Goal: Task Accomplishment & Management: Manage account settings

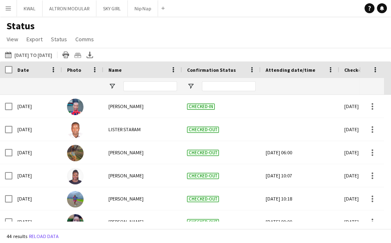
click at [267, 42] on div "Status View Views Default view New view Update view Delete view Edit name Custo…" at bounding box center [195, 34] width 391 height 28
click at [24, 8] on button "KWAL Close" at bounding box center [30, 8] width 26 height 16
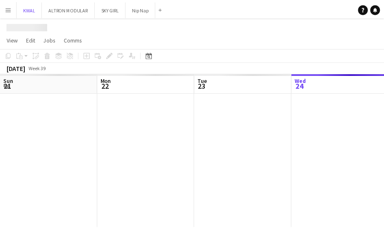
scroll to position [0, 198]
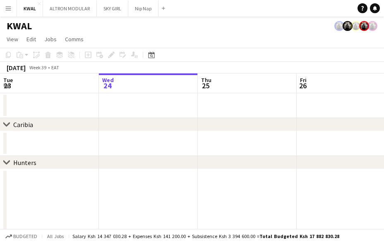
click at [266, 203] on app-date-cell at bounding box center [247, 231] width 99 height 125
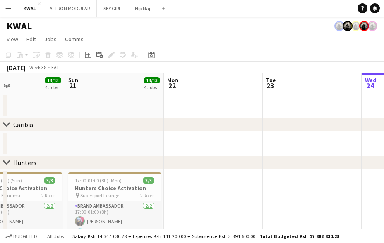
scroll to position [0, 227]
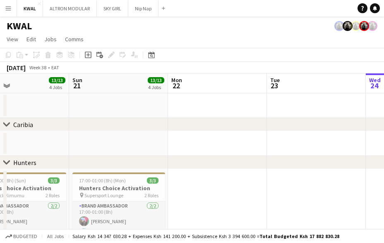
drag, startPoint x: 51, startPoint y: 187, endPoint x: 317, endPoint y: 176, distance: 266.9
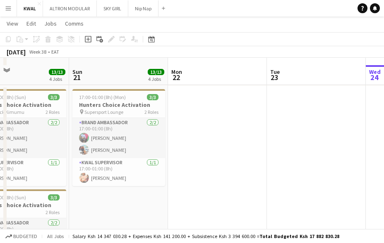
scroll to position [92, 0]
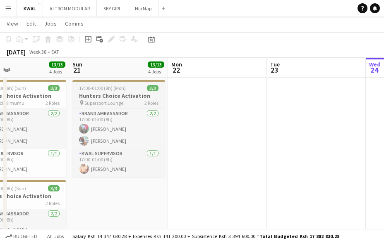
drag, startPoint x: 101, startPoint y: 90, endPoint x: 81, endPoint y: 83, distance: 21.4
click at [100, 91] on span "17:00-01:00 (8h) (Mon)" at bounding box center [102, 88] width 47 height 6
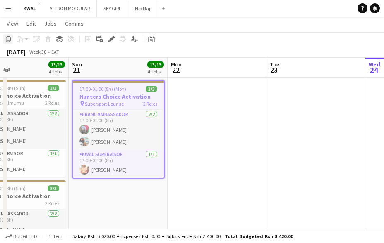
click at [7, 39] on icon "Copy" at bounding box center [8, 39] width 7 height 7
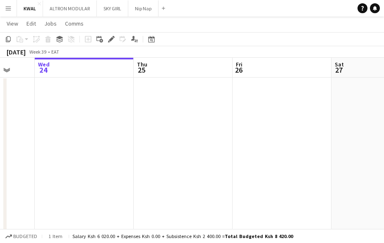
drag, startPoint x: 337, startPoint y: 186, endPoint x: 20, endPoint y: 187, distance: 317.5
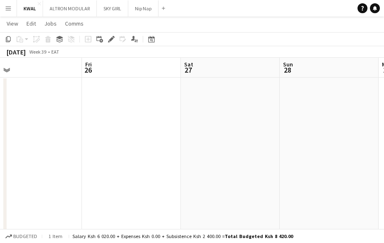
drag, startPoint x: 277, startPoint y: 169, endPoint x: 100, endPoint y: 143, distance: 178.1
click at [92, 105] on app-date-cell at bounding box center [123, 194] width 99 height 234
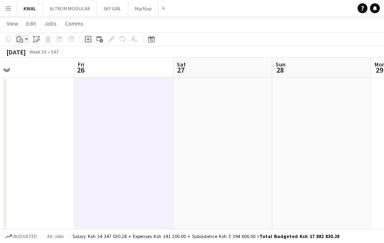
click at [26, 39] on app-action-btn "Paste" at bounding box center [22, 39] width 15 height 10
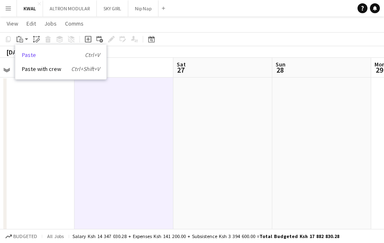
click at [32, 55] on link "Paste Ctrl+V" at bounding box center [61, 54] width 78 height 7
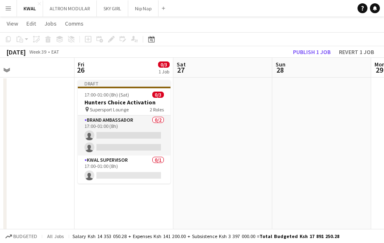
drag, startPoint x: 229, startPoint y: 137, endPoint x: 218, endPoint y: 136, distance: 10.4
click at [227, 138] on app-date-cell at bounding box center [222, 194] width 99 height 234
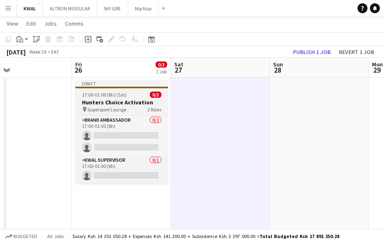
click at [103, 106] on div "pin Supersport Lounge 2 Roles" at bounding box center [121, 109] width 93 height 7
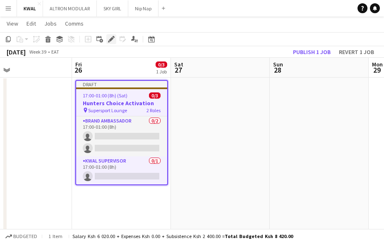
click at [108, 38] on icon "Edit" at bounding box center [111, 39] width 7 height 7
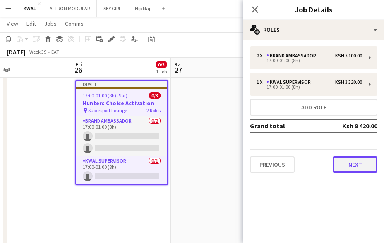
drag, startPoint x: 346, startPoint y: 165, endPoint x: 334, endPoint y: 157, distance: 14.3
click at [346, 164] on button "Next" at bounding box center [354, 165] width 45 height 17
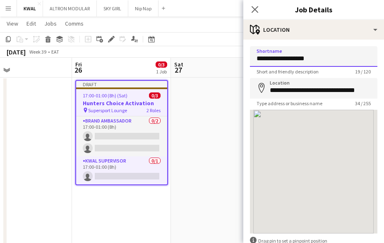
drag, startPoint x: 324, startPoint y: 57, endPoint x: 196, endPoint y: 60, distance: 127.8
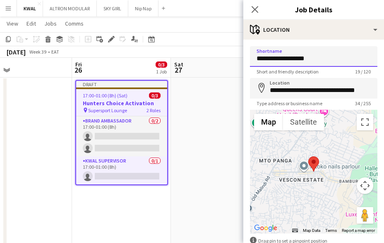
paste input
type input "**********"
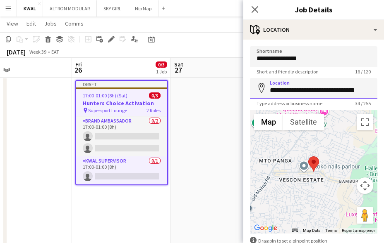
scroll to position [0, 16]
drag, startPoint x: 271, startPoint y: 90, endPoint x: 354, endPoint y: 91, distance: 82.7
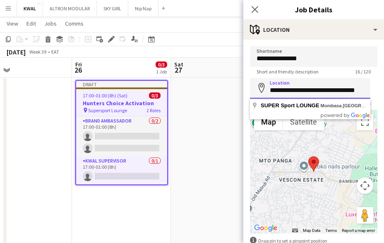
paste input
type input "**********"
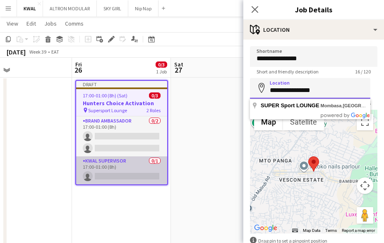
scroll to position [0, 0]
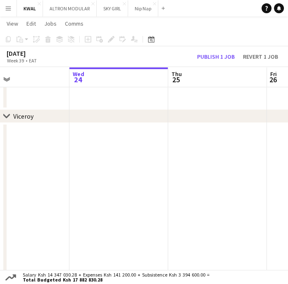
scroll to position [0, 286]
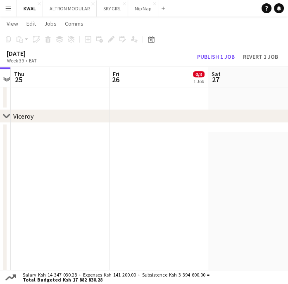
drag, startPoint x: 231, startPoint y: 171, endPoint x: -224, endPoint y: 179, distance: 456.0
click at [0, 179] on html "Menu Boards Boards Boards All jobs Status Workforce Workforce My Workforce Recr…" at bounding box center [144, 62] width 288 height 858
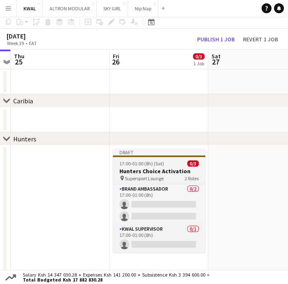
scroll to position [92, 0]
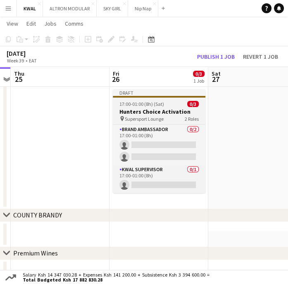
click at [155, 117] on span "Supersport Lounge" at bounding box center [144, 119] width 39 height 6
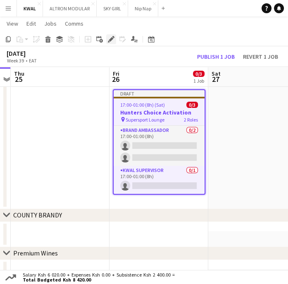
click at [110, 38] on icon "Edit" at bounding box center [111, 39] width 7 height 7
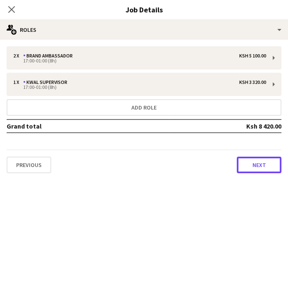
drag, startPoint x: 251, startPoint y: 167, endPoint x: 235, endPoint y: 169, distance: 16.3
click at [250, 167] on button "Next" at bounding box center [259, 165] width 45 height 17
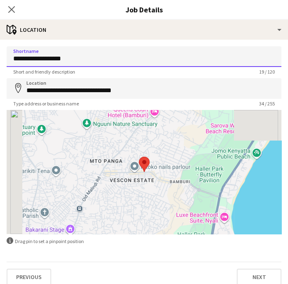
drag, startPoint x: 83, startPoint y: 58, endPoint x: -4, endPoint y: 60, distance: 86.8
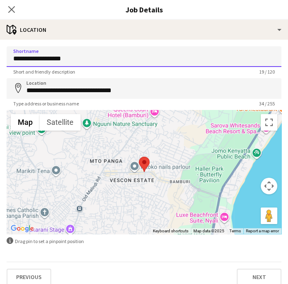
paste input
type input "**********"
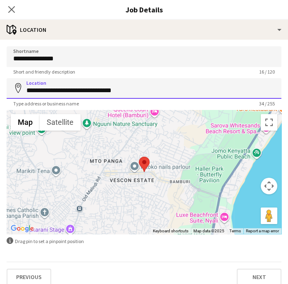
drag, startPoint x: 149, startPoint y: 90, endPoint x: -19, endPoint y: 87, distance: 167.8
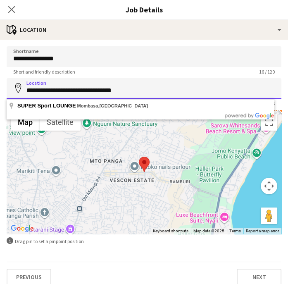
drag, startPoint x: 44, startPoint y: 99, endPoint x: 26, endPoint y: 90, distance: 20.2
click at [26, 90] on input "**********" at bounding box center [144, 88] width 275 height 21
drag, startPoint x: 26, startPoint y: 90, endPoint x: 134, endPoint y: 83, distance: 108.1
click at [135, 83] on input "**********" at bounding box center [144, 88] width 275 height 21
paste input
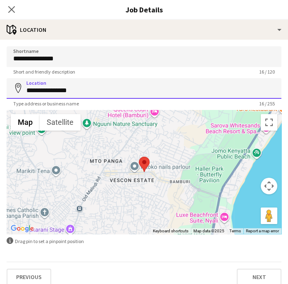
drag, startPoint x: 73, startPoint y: 92, endPoint x: 31, endPoint y: 91, distance: 42.2
click at [15, 88] on div "**********" at bounding box center [144, 88] width 275 height 21
paste input "******"
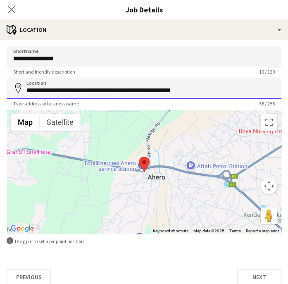
click at [224, 85] on input "**********" at bounding box center [144, 88] width 275 height 21
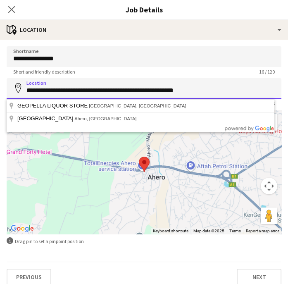
paste input "*******"
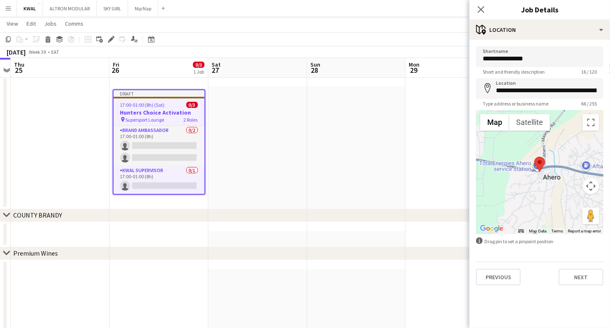
type input "**********"
click at [288, 103] on app-date-cell at bounding box center [356, 152] width 99 height 132
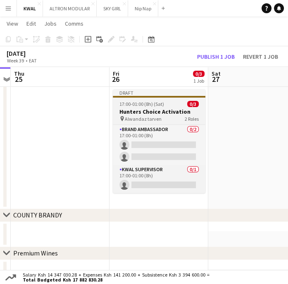
scroll to position [0, 286]
click at [136, 110] on h3 "Hunters Choice Activation" at bounding box center [158, 111] width 93 height 7
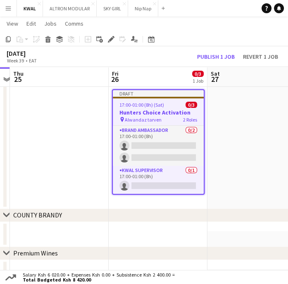
drag, startPoint x: 8, startPoint y: 37, endPoint x: 20, endPoint y: 41, distance: 12.8
click at [7, 38] on icon "Copy" at bounding box center [8, 39] width 7 height 7
click at [148, 202] on app-date-cell "Draft 17:00-01:00 (8h) (Sat) 0/3 Hunters Choice Activation pin Alwandaz tarven …" at bounding box center [158, 152] width 99 height 132
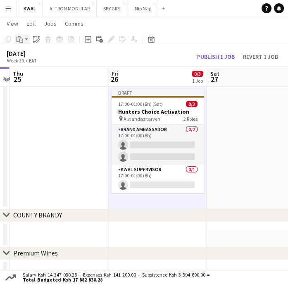
click at [24, 39] on app-action-btn "Paste" at bounding box center [22, 39] width 15 height 10
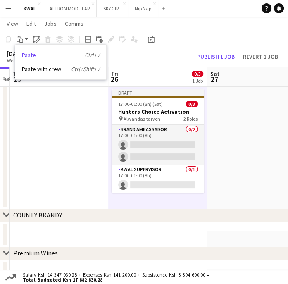
click at [26, 56] on link "Paste Ctrl+V" at bounding box center [61, 54] width 78 height 7
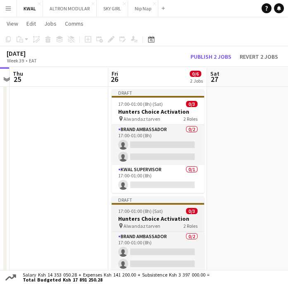
click at [143, 223] on span "Alwandaz tarven" at bounding box center [142, 226] width 37 height 6
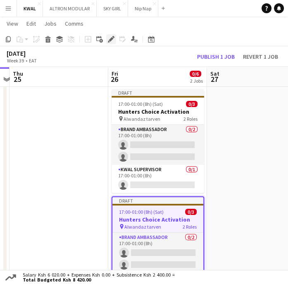
click at [112, 41] on icon "Edit" at bounding box center [111, 39] width 7 height 7
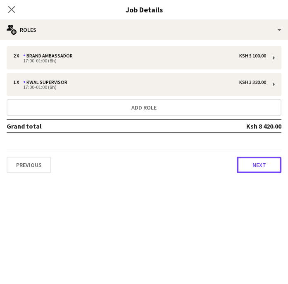
drag, startPoint x: 263, startPoint y: 168, endPoint x: 242, endPoint y: 161, distance: 22.1
click at [263, 167] on button "Next" at bounding box center [259, 165] width 45 height 17
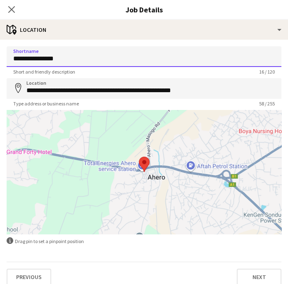
drag, startPoint x: 73, startPoint y: 59, endPoint x: -18, endPoint y: 62, distance: 91.0
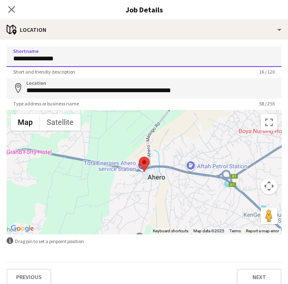
paste input
type input "**********"
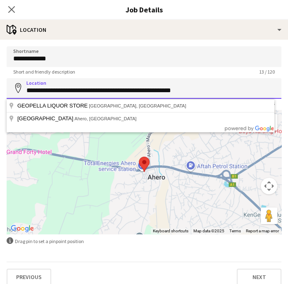
drag, startPoint x: 27, startPoint y: 91, endPoint x: 239, endPoint y: 88, distance: 211.2
click at [239, 88] on input "**********" at bounding box center [144, 88] width 275 height 21
paste input
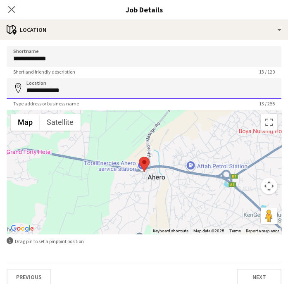
click at [75, 91] on input "**********" at bounding box center [144, 88] width 275 height 21
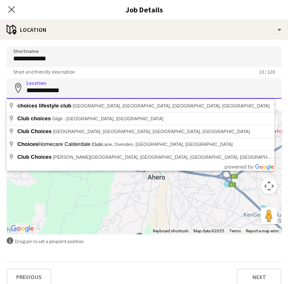
paste input "**********"
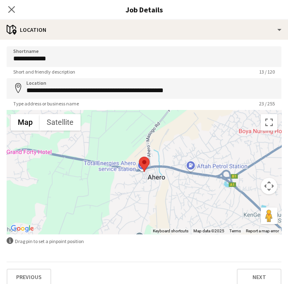
type input "**********"
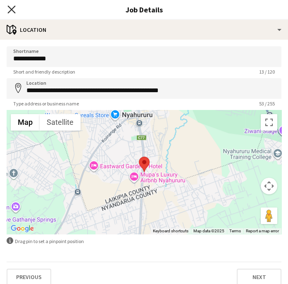
click at [13, 11] on icon at bounding box center [11, 9] width 8 height 8
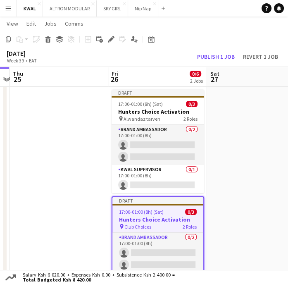
click at [253, 114] on app-date-cell at bounding box center [256, 209] width 99 height 247
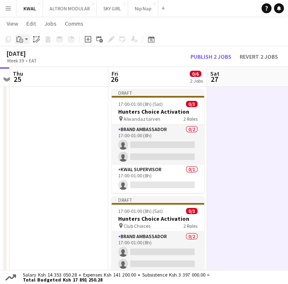
click at [26, 38] on app-action-btn "Paste" at bounding box center [22, 39] width 15 height 10
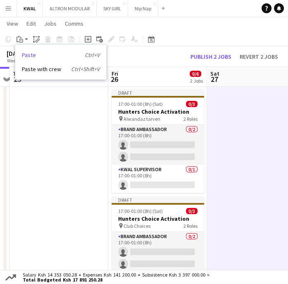
click at [29, 57] on link "Paste Ctrl+V" at bounding box center [61, 54] width 78 height 7
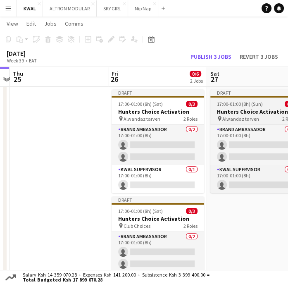
click at [230, 108] on h3 "Hunters Choice Activation" at bounding box center [256, 111] width 93 height 7
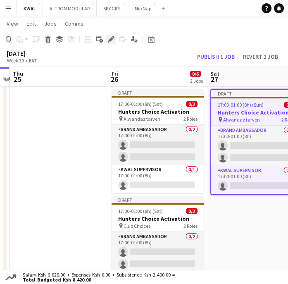
click at [111, 37] on icon at bounding box center [111, 39] width 5 height 5
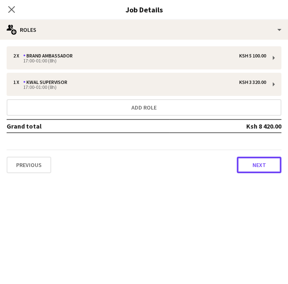
drag, startPoint x: 260, startPoint y: 163, endPoint x: 184, endPoint y: 120, distance: 87.0
click at [259, 163] on button "Next" at bounding box center [259, 165] width 45 height 17
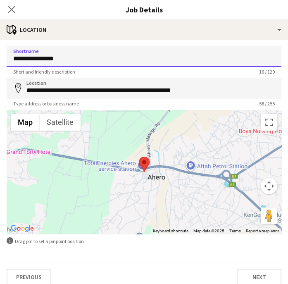
drag, startPoint x: 10, startPoint y: 67, endPoint x: -46, endPoint y: 69, distance: 56.7
paste input
type input "**********"
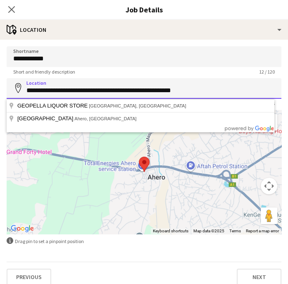
drag, startPoint x: 25, startPoint y: 88, endPoint x: 186, endPoint y: 90, distance: 161.2
click at [261, 60] on form "**********" at bounding box center [144, 165] width 288 height 239
paste input
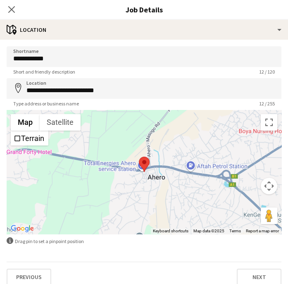
type input "**********"
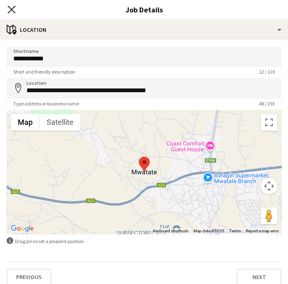
click at [11, 9] on icon at bounding box center [11, 9] width 8 height 8
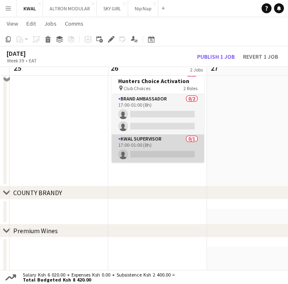
scroll to position [184, 0]
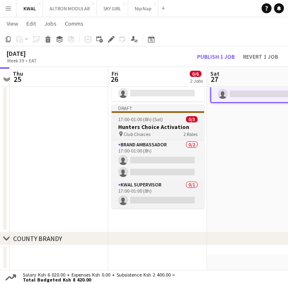
click at [146, 131] on span "Club Choices" at bounding box center [137, 134] width 27 height 6
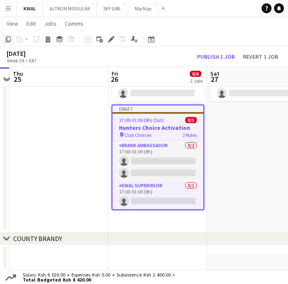
click at [9, 40] on icon "Copy" at bounding box center [8, 39] width 7 height 7
click at [153, 224] on app-date-cell "Draft 17:00-01:00 (8h) (Sat) 0/3 Hunters Choice Activation pin Alwandaz tarven …" at bounding box center [157, 117] width 99 height 247
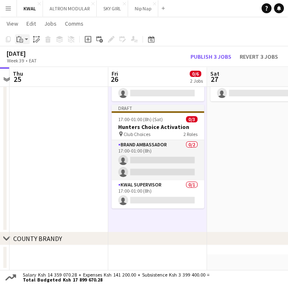
click at [25, 41] on app-action-btn "Paste" at bounding box center [22, 39] width 15 height 10
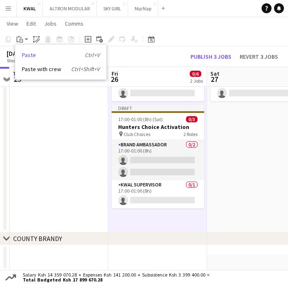
click at [25, 55] on link "Paste Ctrl+V" at bounding box center [61, 54] width 78 height 7
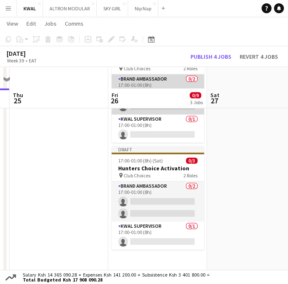
scroll to position [275, 0]
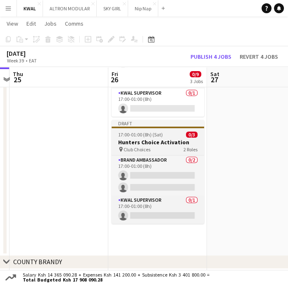
click at [148, 143] on h3 "Hunters Choice Activation" at bounding box center [158, 141] width 93 height 7
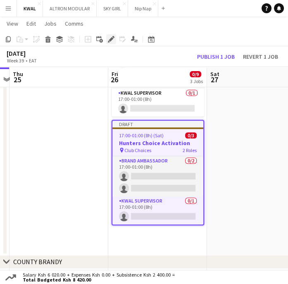
click at [112, 41] on icon "Edit" at bounding box center [111, 39] width 7 height 7
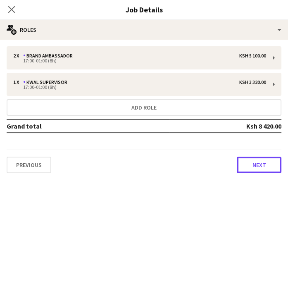
drag, startPoint x: 261, startPoint y: 163, endPoint x: 93, endPoint y: 94, distance: 182.0
click at [255, 163] on button "Next" at bounding box center [259, 165] width 45 height 17
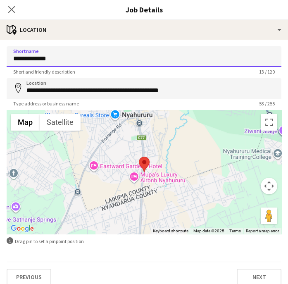
drag, startPoint x: 66, startPoint y: 60, endPoint x: -21, endPoint y: 69, distance: 87.7
click at [0, 69] on html "Menu Boards Boards Boards All jobs Status Workforce Workforce My Workforce Recr…" at bounding box center [144, 269] width 288 height 1088
paste input
type input "**********"
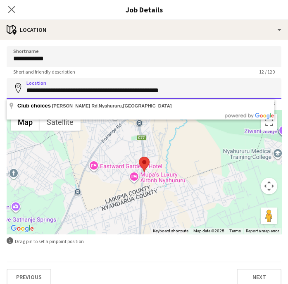
drag, startPoint x: 26, startPoint y: 91, endPoint x: 175, endPoint y: 93, distance: 149.2
click at [184, 93] on input "**********" at bounding box center [144, 88] width 275 height 21
paste input
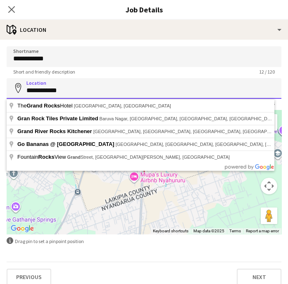
click at [67, 88] on input "**********" at bounding box center [144, 88] width 275 height 21
paste input "*******"
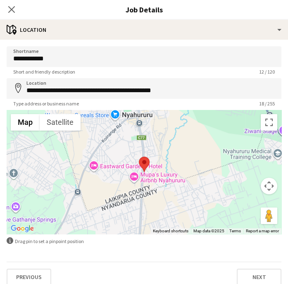
type input "**********"
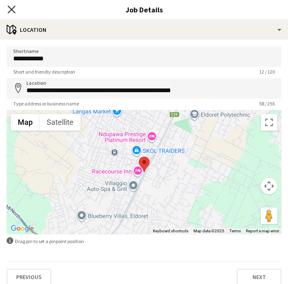
click at [12, 11] on icon "Close pop-in" at bounding box center [11, 9] width 8 height 8
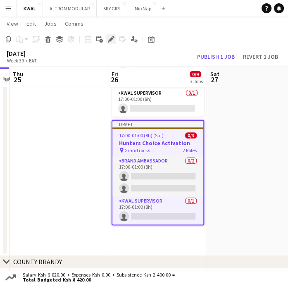
click at [111, 36] on icon "Edit" at bounding box center [111, 39] width 7 height 7
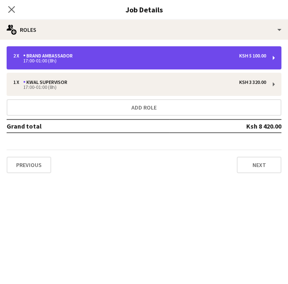
click at [77, 64] on div "2 x Brand Ambassador Ksh 5 100.00 17:00-01:00 (8h)" at bounding box center [144, 57] width 275 height 23
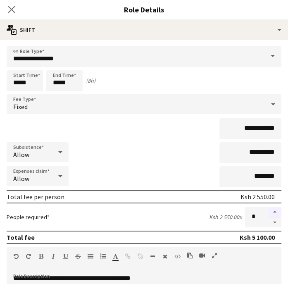
click at [268, 213] on button "button" at bounding box center [274, 212] width 13 height 11
type input "*"
click at [12, 12] on icon "Close pop-in" at bounding box center [11, 9] width 8 height 8
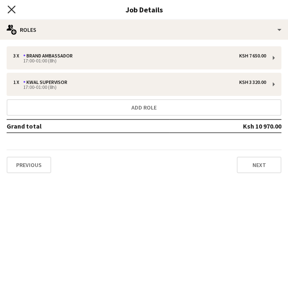
click at [15, 11] on icon "Close pop-in" at bounding box center [11, 9] width 8 height 8
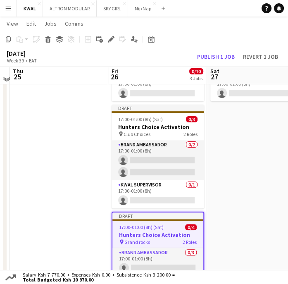
scroll to position [138, 0]
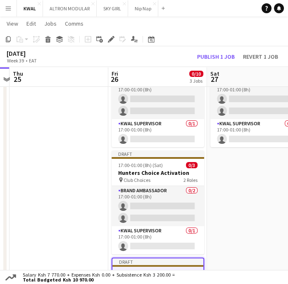
click at [239, 175] on app-date-cell "Draft 17:00-01:00 (8h) (Sun) 0/3 Hunters Choice Activation pin Club Shalex 2 Ro…" at bounding box center [256, 226] width 99 height 372
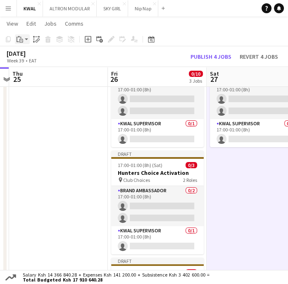
click at [24, 38] on div "Paste" at bounding box center [20, 39] width 10 height 10
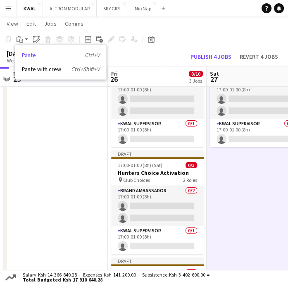
click at [24, 54] on link "Paste Ctrl+V" at bounding box center [61, 54] width 78 height 7
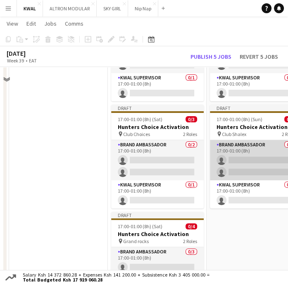
scroll to position [0, 0]
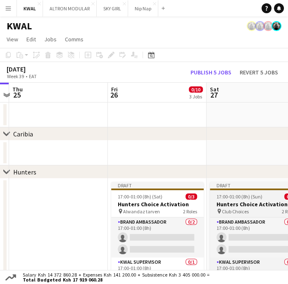
click at [236, 199] on span "17:00-01:00 (8h) (Sun)" at bounding box center [240, 196] width 46 height 6
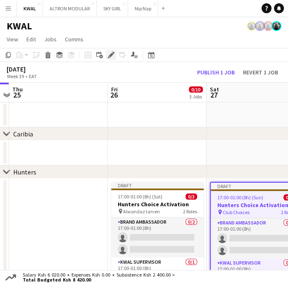
click at [109, 56] on icon at bounding box center [111, 55] width 5 height 5
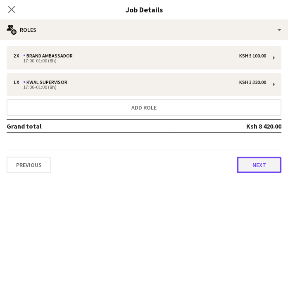
click at [260, 168] on button "Next" at bounding box center [259, 165] width 45 height 17
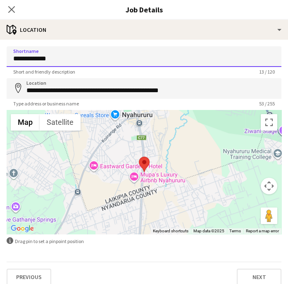
drag, startPoint x: 76, startPoint y: 53, endPoint x: -75, endPoint y: 52, distance: 150.9
paste input
type input "*********"
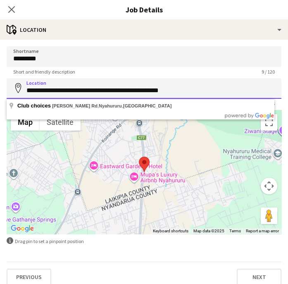
drag, startPoint x: 179, startPoint y: 92, endPoint x: 30, endPoint y: 96, distance: 148.9
click at [12, 92] on input "**********" at bounding box center [144, 88] width 275 height 21
paste input
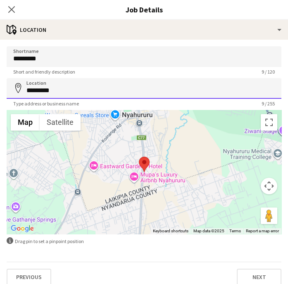
click at [74, 90] on input "*********" at bounding box center [144, 88] width 275 height 21
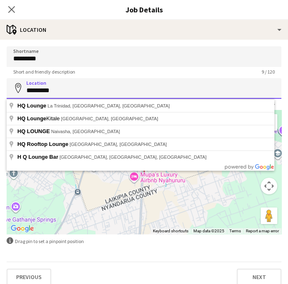
drag, startPoint x: 74, startPoint y: 90, endPoint x: 69, endPoint y: 88, distance: 5.9
click at [69, 88] on input "*********" at bounding box center [144, 88] width 275 height 21
paste input "**********"
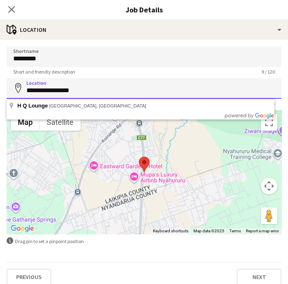
click at [59, 91] on input "**********" at bounding box center [144, 88] width 275 height 21
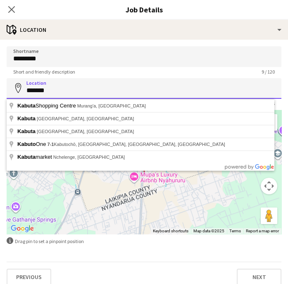
click at [57, 91] on input "******" at bounding box center [144, 88] width 275 height 21
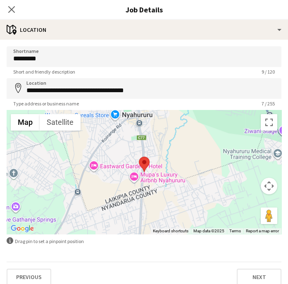
type input "**********"
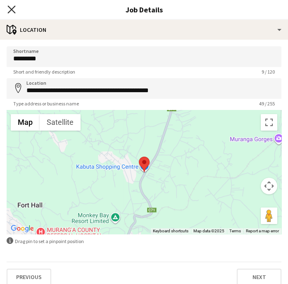
click at [14, 9] on icon "Close pop-in" at bounding box center [11, 9] width 8 height 8
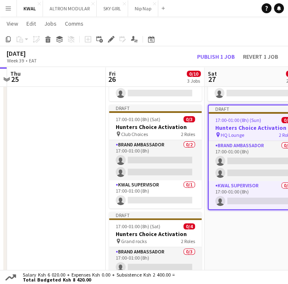
scroll to position [0, 307]
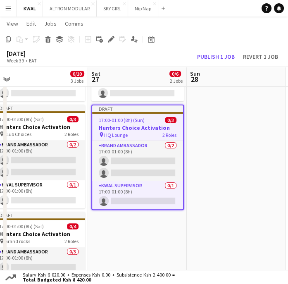
drag, startPoint x: 245, startPoint y: 213, endPoint x: 29, endPoint y: 209, distance: 216.2
click at [7, 38] on icon "Copy" at bounding box center [8, 39] width 7 height 7
click at [126, 231] on app-date-cell "Draft 17:00-01:00 (8h) (Sun) 0/3 Hunters Choice Activation pin Club Shalex 2 Ro…" at bounding box center [137, 180] width 99 height 372
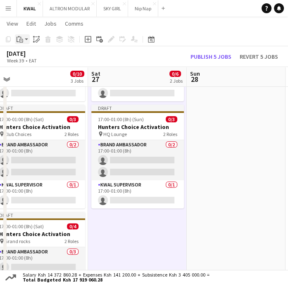
click at [26, 41] on app-action-btn "Paste" at bounding box center [22, 39] width 15 height 10
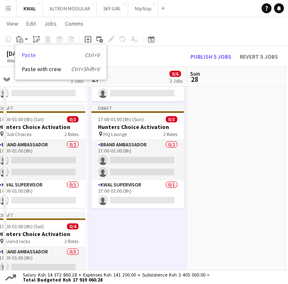
click at [29, 55] on link "Paste Ctrl+V" at bounding box center [61, 54] width 78 height 7
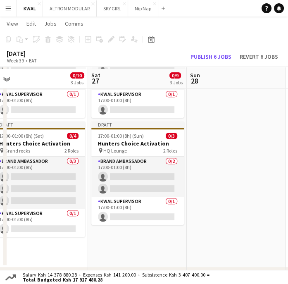
scroll to position [275, 0]
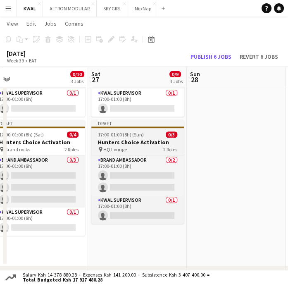
click at [126, 138] on h3 "Hunters Choice Activation" at bounding box center [137, 141] width 93 height 7
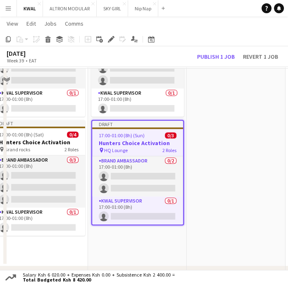
scroll to position [184, 0]
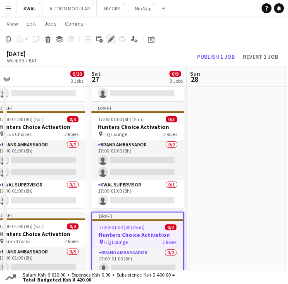
click at [112, 40] on icon "Edit" at bounding box center [111, 39] width 7 height 7
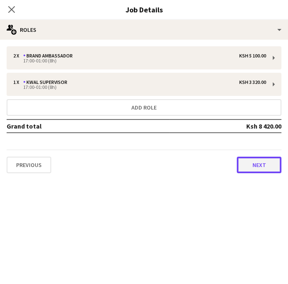
click at [258, 162] on button "Next" at bounding box center [259, 165] width 45 height 17
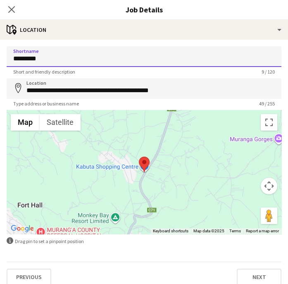
drag, startPoint x: 61, startPoint y: 58, endPoint x: -61, endPoint y: 69, distance: 122.4
paste input "**********"
type input "**********"
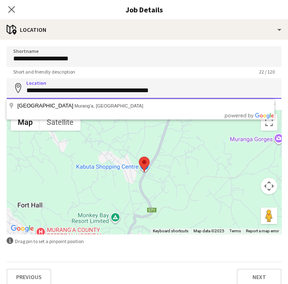
drag, startPoint x: 193, startPoint y: 95, endPoint x: 7, endPoint y: 90, distance: 186.5
click at [7, 90] on input "**********" at bounding box center [144, 88] width 275 height 21
paste input
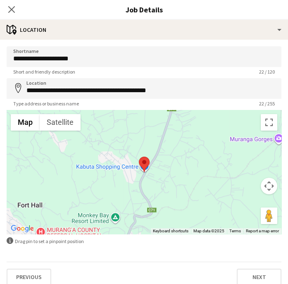
type input "**********"
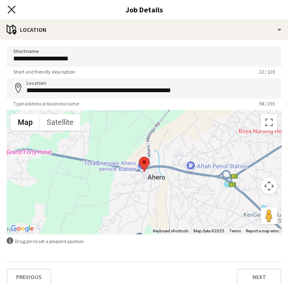
click at [10, 12] on icon "Close pop-in" at bounding box center [11, 9] width 8 height 8
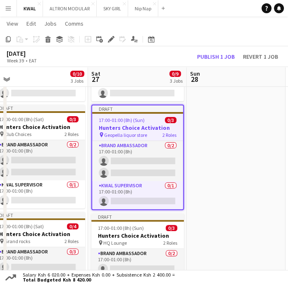
click at [223, 149] on app-date-cell at bounding box center [236, 180] width 99 height 372
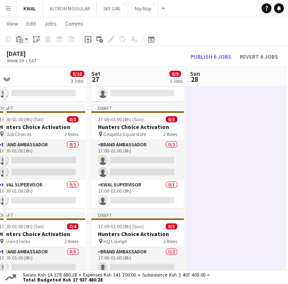
click at [25, 41] on app-action-btn "Paste" at bounding box center [22, 39] width 15 height 10
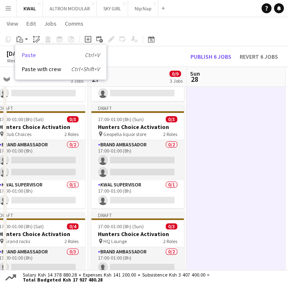
click at [27, 57] on link "Paste Ctrl+V" at bounding box center [61, 54] width 78 height 7
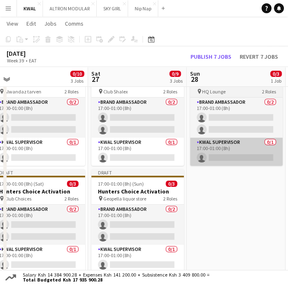
scroll to position [92, 0]
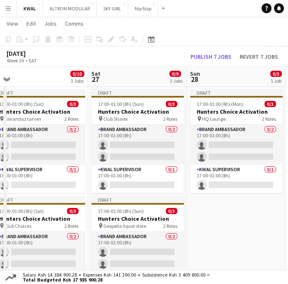
drag, startPoint x: 214, startPoint y: 115, endPoint x: 121, endPoint y: 83, distance: 98.0
click at [214, 115] on h3 "Hunters Choice Activation" at bounding box center [236, 111] width 93 height 7
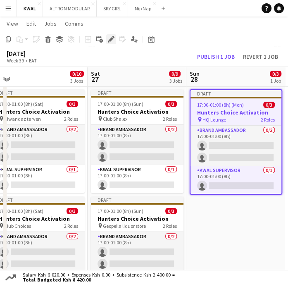
click at [110, 39] on icon at bounding box center [111, 39] width 5 height 5
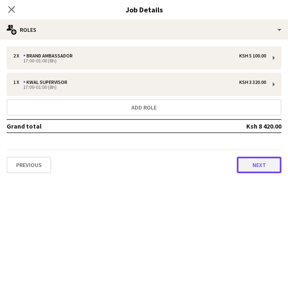
drag, startPoint x: 258, startPoint y: 168, endPoint x: 254, endPoint y: 165, distance: 5.0
click at [258, 168] on button "Next" at bounding box center [259, 165] width 45 height 17
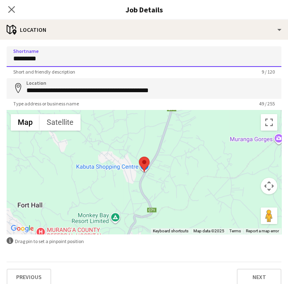
drag, startPoint x: 20, startPoint y: 62, endPoint x: -16, endPoint y: 62, distance: 36.0
paste input "****"
type input "**********"
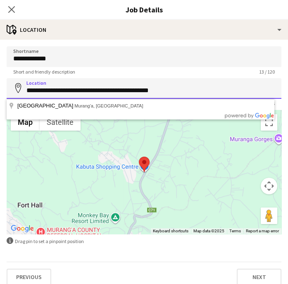
drag, startPoint x: 187, startPoint y: 94, endPoint x: 31, endPoint y: 93, distance: 155.8
paste input
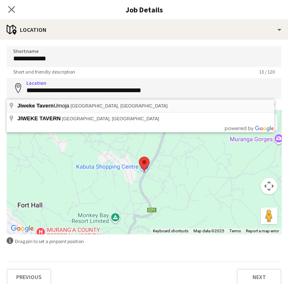
type input "**********"
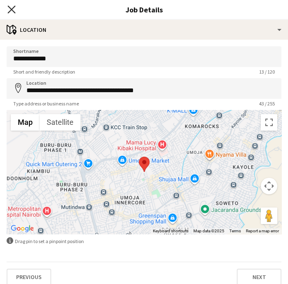
click at [11, 7] on icon "Close pop-in" at bounding box center [11, 9] width 8 height 8
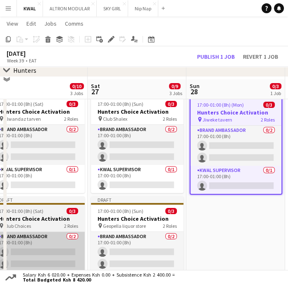
scroll to position [184, 0]
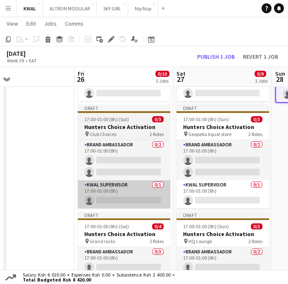
drag, startPoint x: 70, startPoint y: 218, endPoint x: 117, endPoint y: 206, distance: 48.2
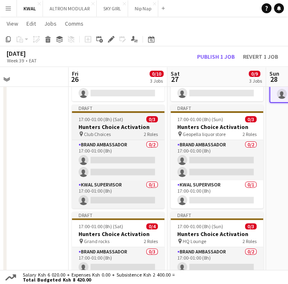
click at [93, 128] on h3 "Hunters Choice Activation" at bounding box center [118, 126] width 93 height 7
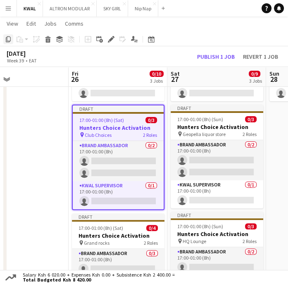
click at [10, 43] on div "Copy" at bounding box center [8, 39] width 10 height 10
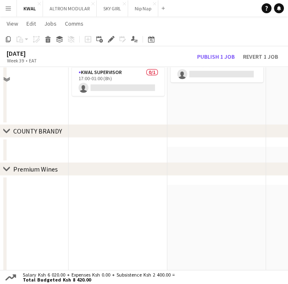
scroll to position [367, 0]
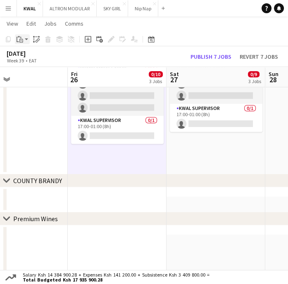
click at [25, 38] on app-action-btn "Paste" at bounding box center [22, 39] width 15 height 10
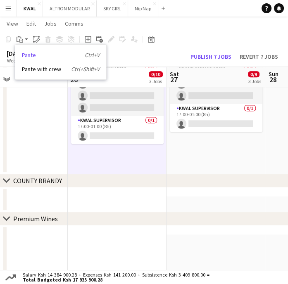
click at [29, 55] on link "Paste Ctrl+V" at bounding box center [61, 54] width 78 height 7
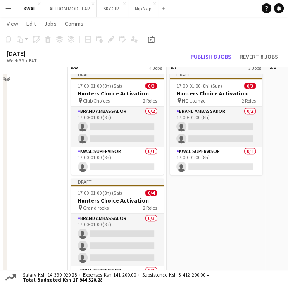
scroll to position [275, 0]
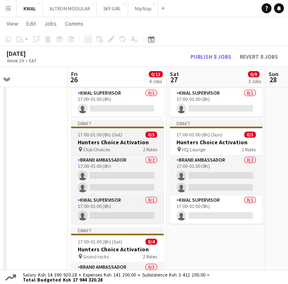
click at [100, 146] on span "Club Choices" at bounding box center [96, 149] width 27 height 6
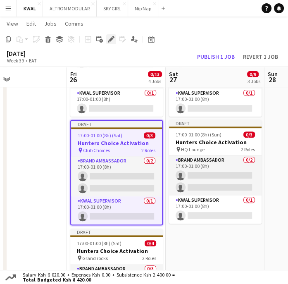
click at [110, 37] on icon "Edit" at bounding box center [111, 39] width 7 height 7
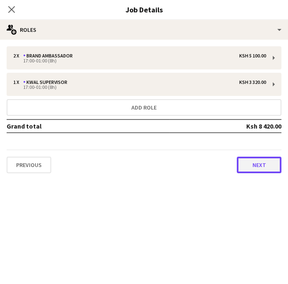
click at [267, 160] on button "Next" at bounding box center [259, 165] width 45 height 17
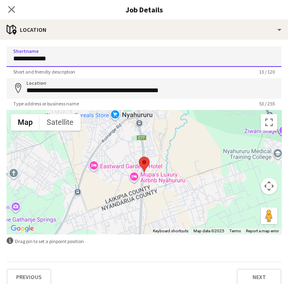
drag, startPoint x: 60, startPoint y: 61, endPoint x: 13, endPoint y: 56, distance: 47.0
paste input
type input "**********"
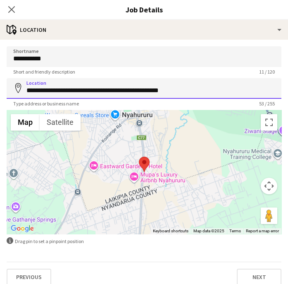
drag, startPoint x: 178, startPoint y: 86, endPoint x: -39, endPoint y: 86, distance: 217.4
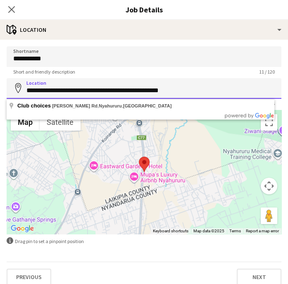
paste input
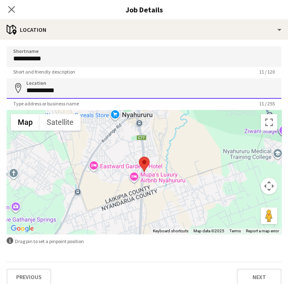
click at [91, 88] on input "**********" at bounding box center [144, 88] width 275 height 21
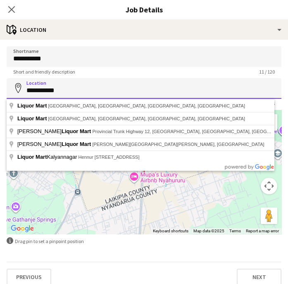
paste input "*******"
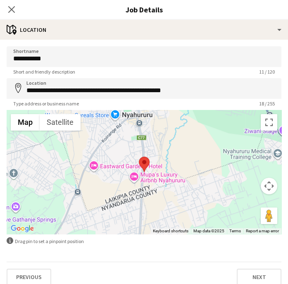
type input "**********"
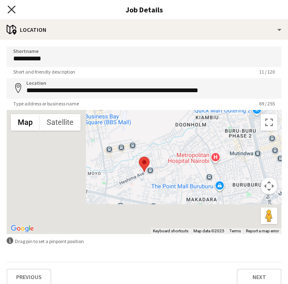
click at [13, 8] on icon "Close pop-in" at bounding box center [11, 9] width 8 height 8
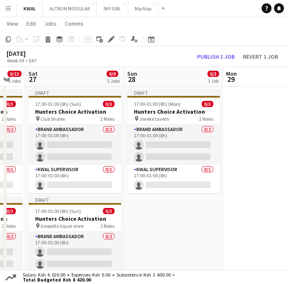
scroll to position [0, 239]
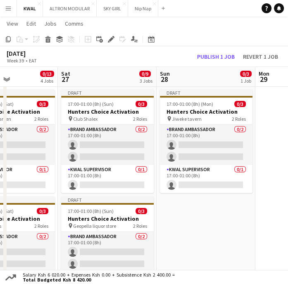
drag, startPoint x: 270, startPoint y: 251, endPoint x: 165, endPoint y: 236, distance: 106.0
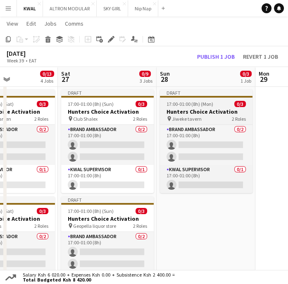
click at [199, 106] on span "17:00-01:00 (8h) (Mon)" at bounding box center [190, 104] width 47 height 6
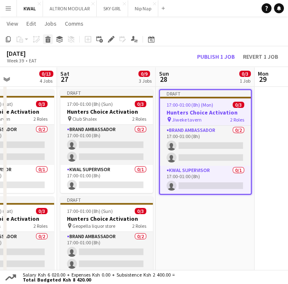
click at [48, 41] on icon at bounding box center [48, 40] width 5 height 4
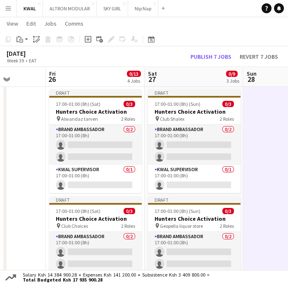
scroll to position [0, 240]
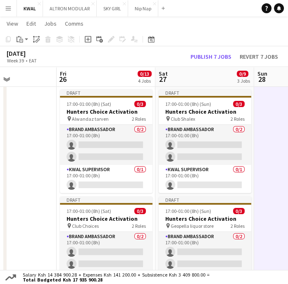
drag, startPoint x: 55, startPoint y: 184, endPoint x: 153, endPoint y: 179, distance: 98.5
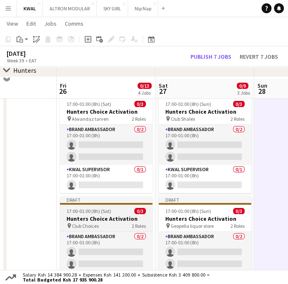
scroll to position [138, 0]
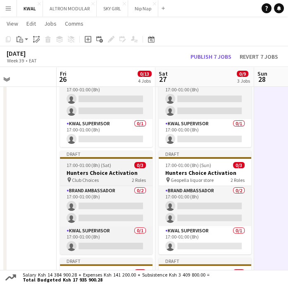
click at [100, 174] on h3 "Hunters Choice Activation" at bounding box center [106, 172] width 93 height 7
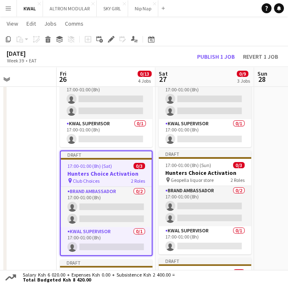
scroll to position [0, 240]
click at [48, 40] on icon at bounding box center [48, 40] width 5 height 4
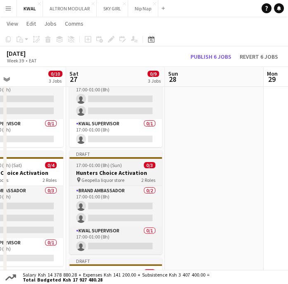
drag, startPoint x: 221, startPoint y: 185, endPoint x: 111, endPoint y: 180, distance: 110.1
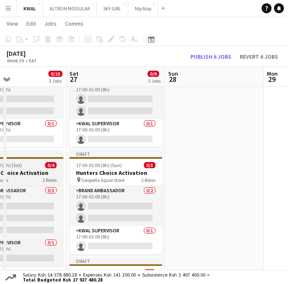
scroll to position [0, 332]
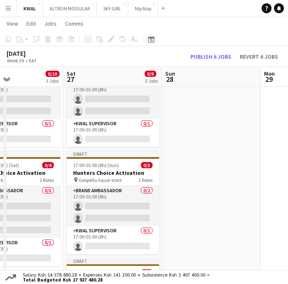
click at [226, 149] on app-date-cell at bounding box center [211, 226] width 99 height 372
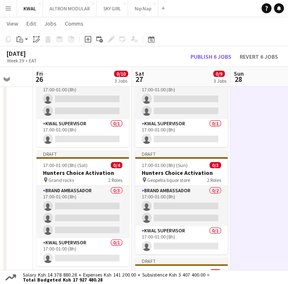
scroll to position [0, 237]
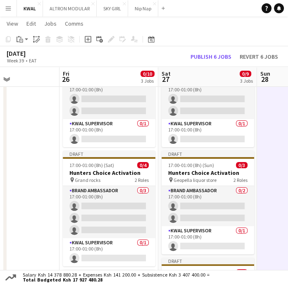
drag, startPoint x: 67, startPoint y: 158, endPoint x: 162, endPoint y: 152, distance: 95.3
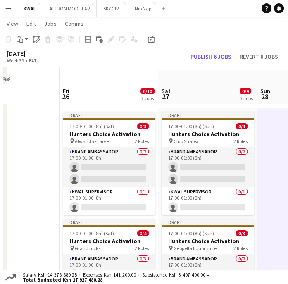
scroll to position [92, 0]
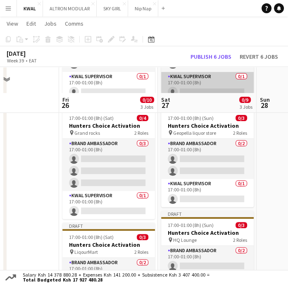
scroll to position [229, 0]
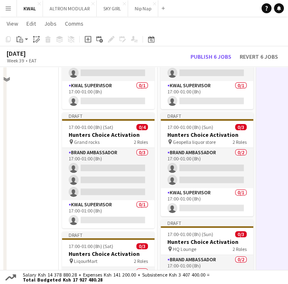
scroll to position [138, 0]
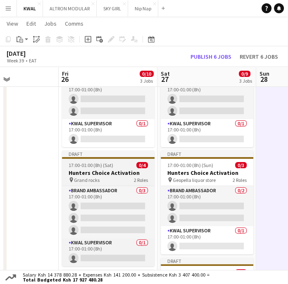
click at [90, 177] on span "Grand rocks" at bounding box center [87, 180] width 26 height 6
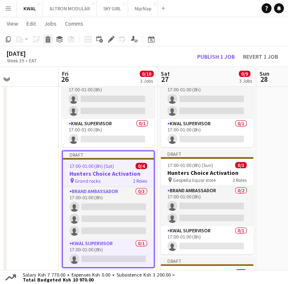
click at [46, 41] on icon at bounding box center [48, 40] width 5 height 4
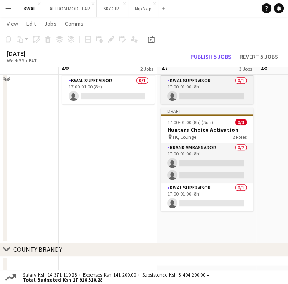
scroll to position [275, 0]
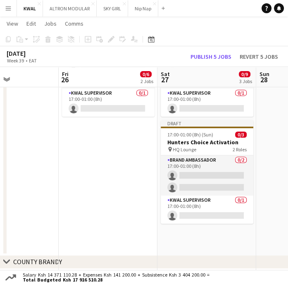
click at [189, 241] on div "chevron-right Caribia chevron-right Hunters chevron-right COUNTY BRANDY chevron…" at bounding box center [144, 278] width 288 height 1042
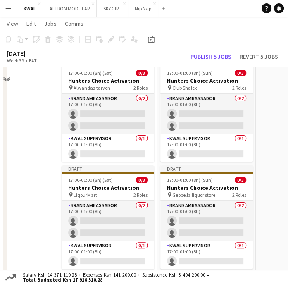
scroll to position [138, 0]
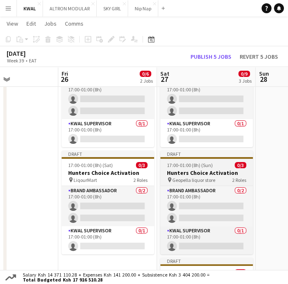
click at [199, 176] on app-job-card "Draft 17:00-01:00 (8h) (Sun) 0/3 Hunters Choice Activation pin Geopella liquor …" at bounding box center [206, 202] width 93 height 104
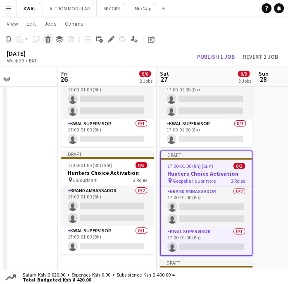
click at [46, 39] on icon at bounding box center [48, 40] width 5 height 4
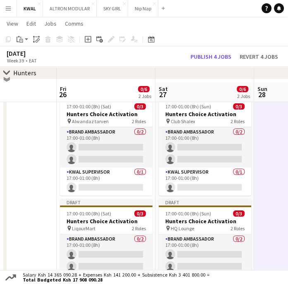
scroll to position [138, 0]
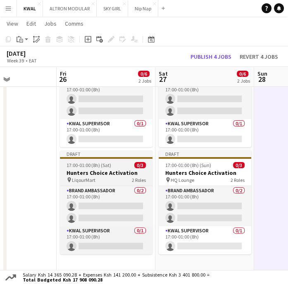
drag, startPoint x: 93, startPoint y: 173, endPoint x: 81, endPoint y: 162, distance: 16.7
click at [93, 174] on h3 "Hunters Choice Activation" at bounding box center [106, 172] width 93 height 7
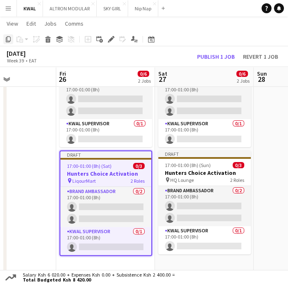
click at [7, 39] on icon "Copy" at bounding box center [8, 39] width 7 height 7
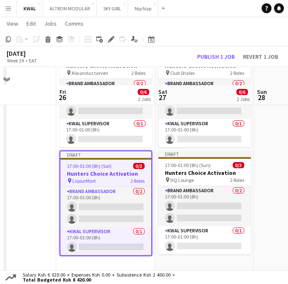
scroll to position [229, 0]
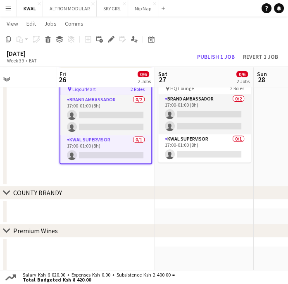
click at [100, 175] on app-date-cell "Draft 17:00-01:00 (8h) (Sat) 0/3 Hunters Choice Activation pin Alwandaz tarven …" at bounding box center [105, 71] width 99 height 247
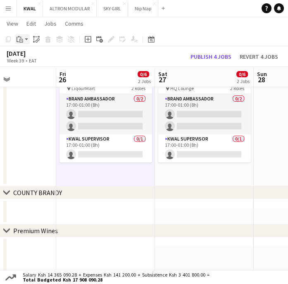
click at [24, 40] on div "Paste" at bounding box center [20, 39] width 10 height 10
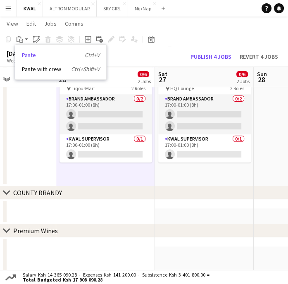
click at [27, 56] on link "Paste Ctrl+V" at bounding box center [61, 54] width 78 height 7
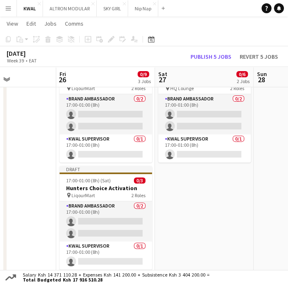
click at [184, 217] on app-date-cell "Draft 17:00-01:00 (8h) (Sun) 0/3 Hunters Choice Activation pin Club Shalex 2 Ro…" at bounding box center [204, 129] width 99 height 362
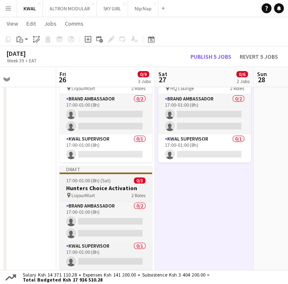
click at [99, 189] on h3 "Hunters Choice Activation" at bounding box center [106, 187] width 93 height 7
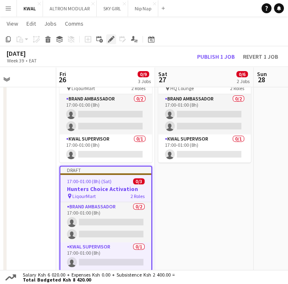
click at [110, 41] on icon at bounding box center [111, 39] width 5 height 5
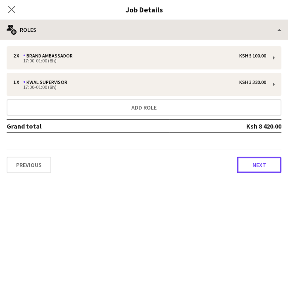
drag, startPoint x: 251, startPoint y: 162, endPoint x: 31, endPoint y: 27, distance: 258.3
click at [246, 150] on div "Previous Next" at bounding box center [144, 162] width 275 height 24
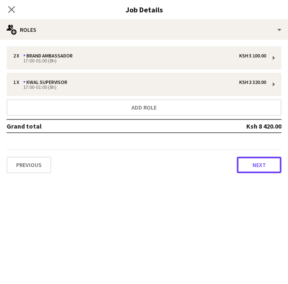
drag, startPoint x: 271, startPoint y: 165, endPoint x: 261, endPoint y: 161, distance: 10.1
click at [270, 165] on button "Next" at bounding box center [259, 165] width 45 height 17
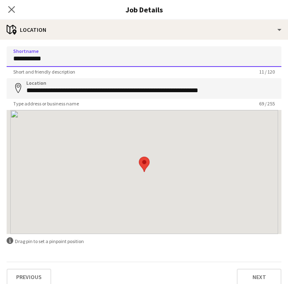
drag, startPoint x: 63, startPoint y: 62, endPoint x: -32, endPoint y: 57, distance: 95.2
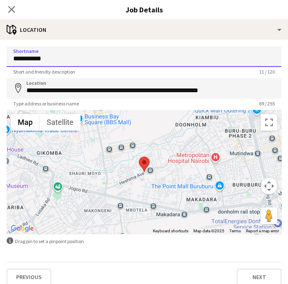
paste input
type input "*******"
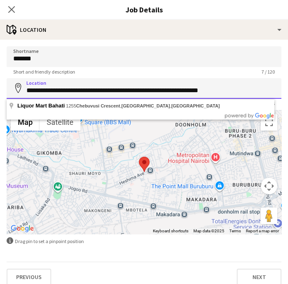
paste input
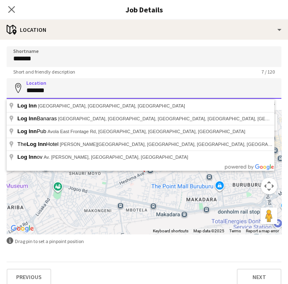
click at [185, 92] on input "*******" at bounding box center [144, 88] width 275 height 21
paste input "******"
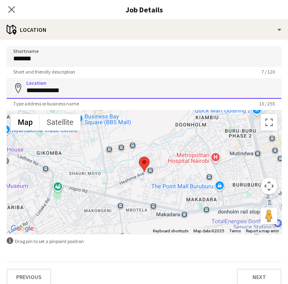
type input "**********"
